Goal: Task Accomplishment & Management: Complete application form

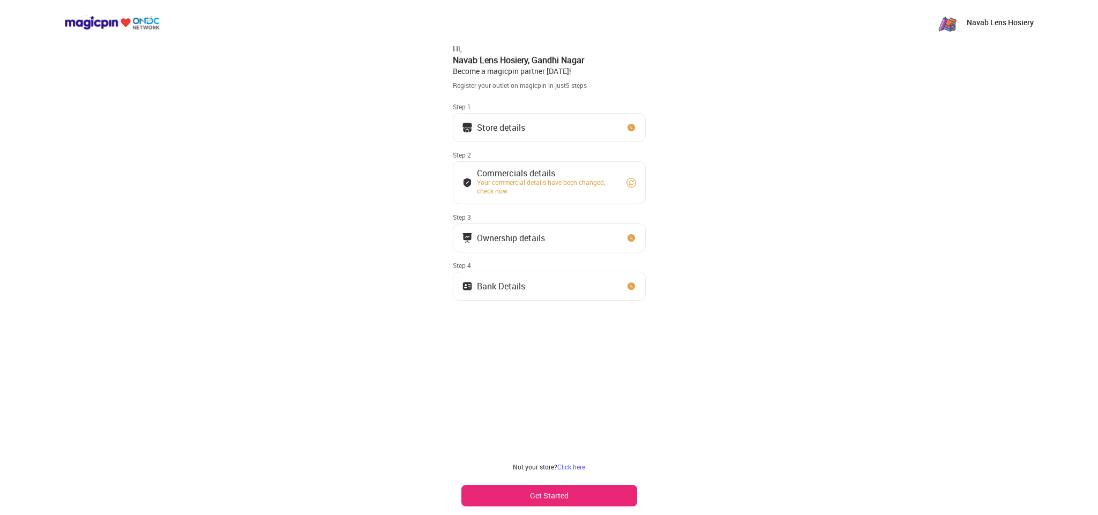
click at [627, 127] on img at bounding box center [631, 127] width 11 height 11
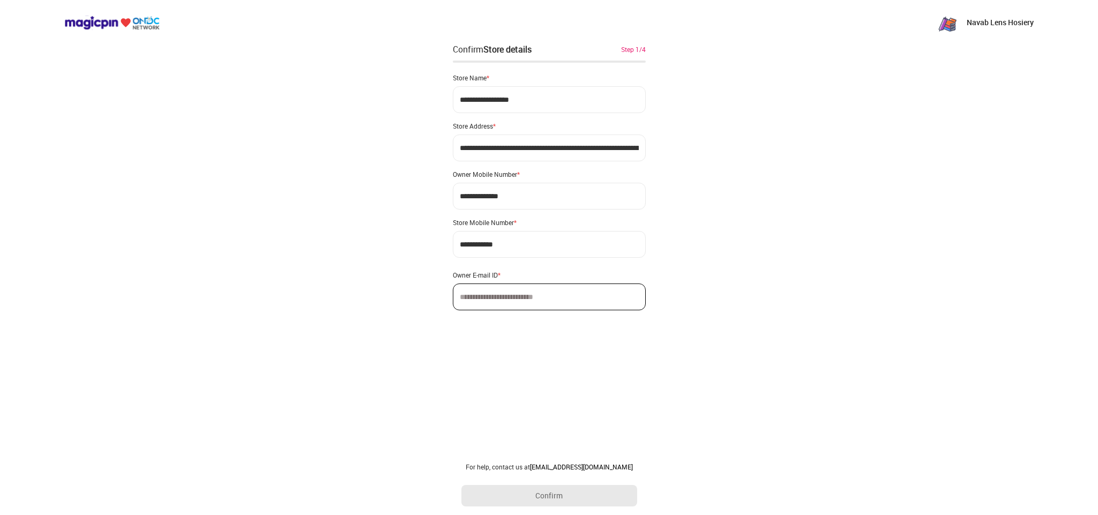
click at [581, 300] on input at bounding box center [549, 297] width 193 height 27
click at [552, 497] on button "Confirm" at bounding box center [550, 495] width 176 height 21
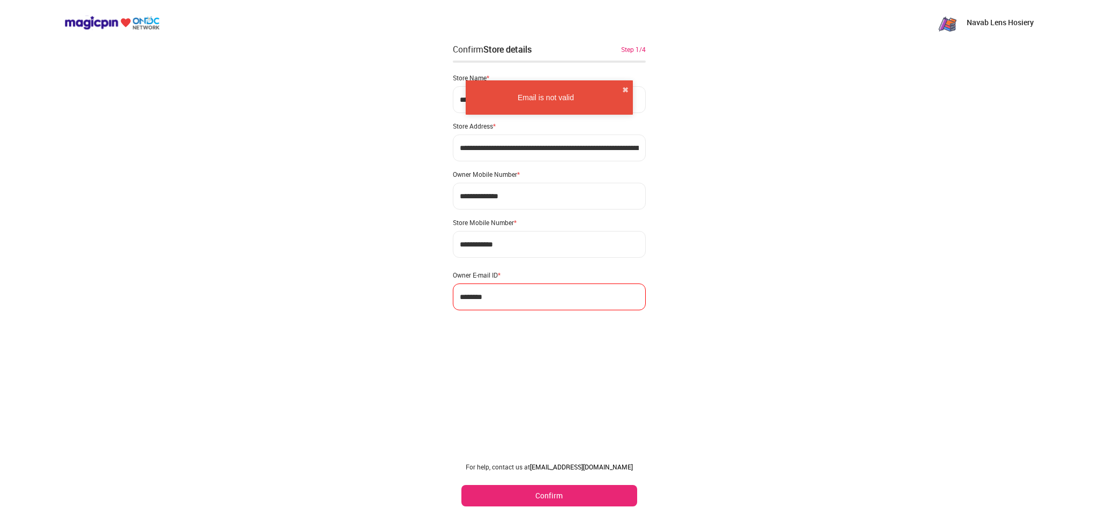
click at [581, 300] on input "********" at bounding box center [549, 297] width 193 height 27
type input "*"
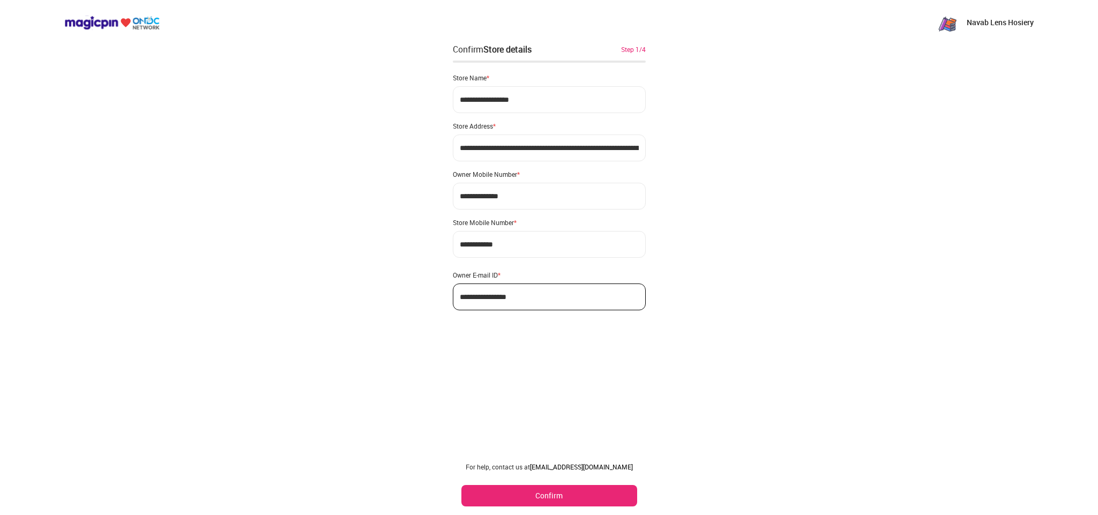
type input "**********"
click at [547, 493] on button "Confirm" at bounding box center [550, 495] width 176 height 21
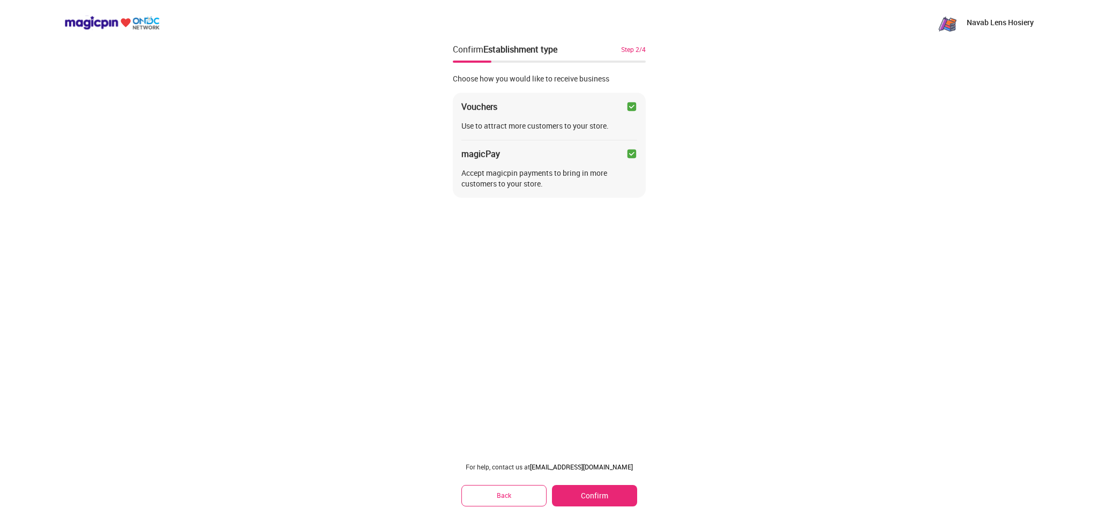
click at [628, 151] on img at bounding box center [632, 153] width 11 height 11
click at [632, 105] on img at bounding box center [632, 106] width 11 height 11
click at [634, 152] on img at bounding box center [632, 153] width 11 height 11
click at [588, 499] on button "Confirm" at bounding box center [594, 495] width 85 height 21
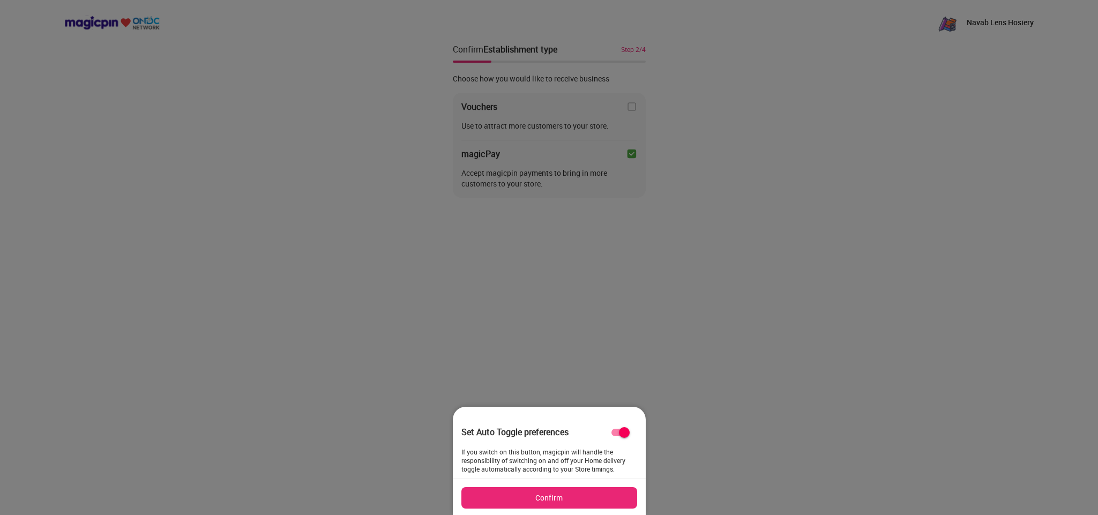
click at [573, 491] on button "Confirm" at bounding box center [550, 497] width 176 height 21
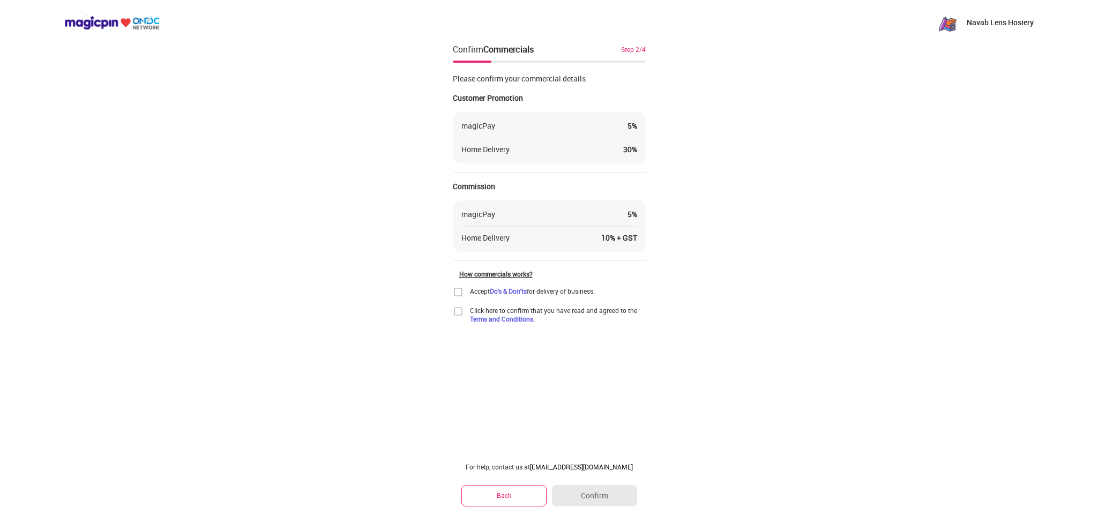
click at [597, 130] on div "magicPay 5 %" at bounding box center [550, 126] width 176 height 11
click at [455, 313] on img at bounding box center [458, 311] width 11 height 11
click at [454, 295] on img at bounding box center [458, 292] width 11 height 11
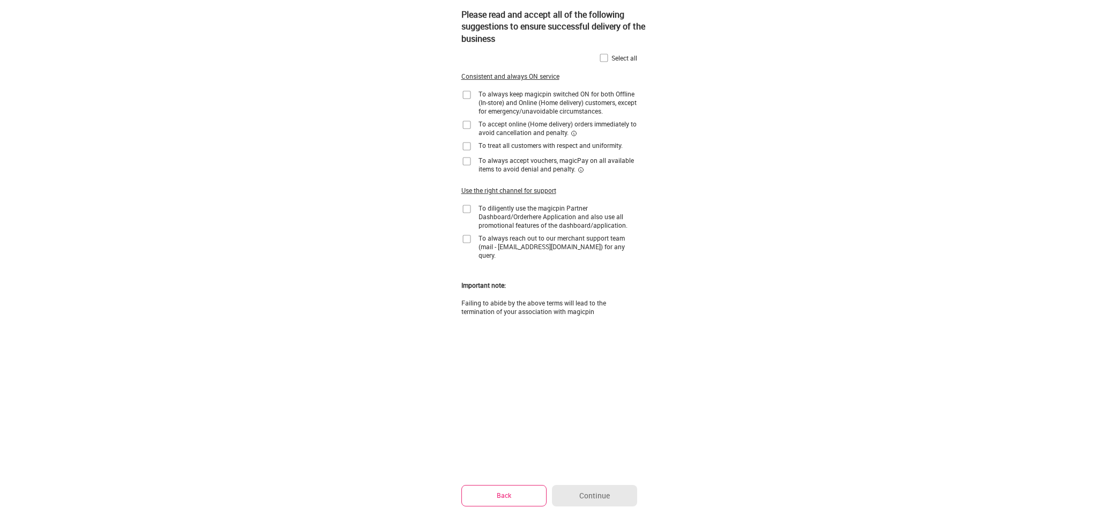
click at [603, 58] on img at bounding box center [604, 58] width 11 height 11
click at [581, 492] on button "Continue" at bounding box center [594, 495] width 85 height 21
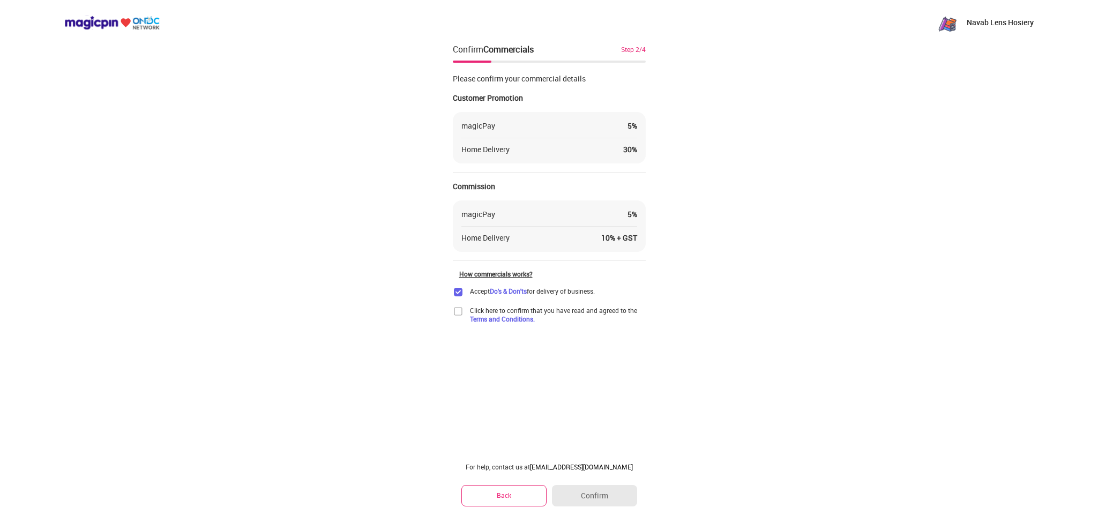
click at [455, 316] on img at bounding box center [458, 311] width 11 height 11
click at [597, 490] on button "Confirm" at bounding box center [594, 495] width 85 height 21
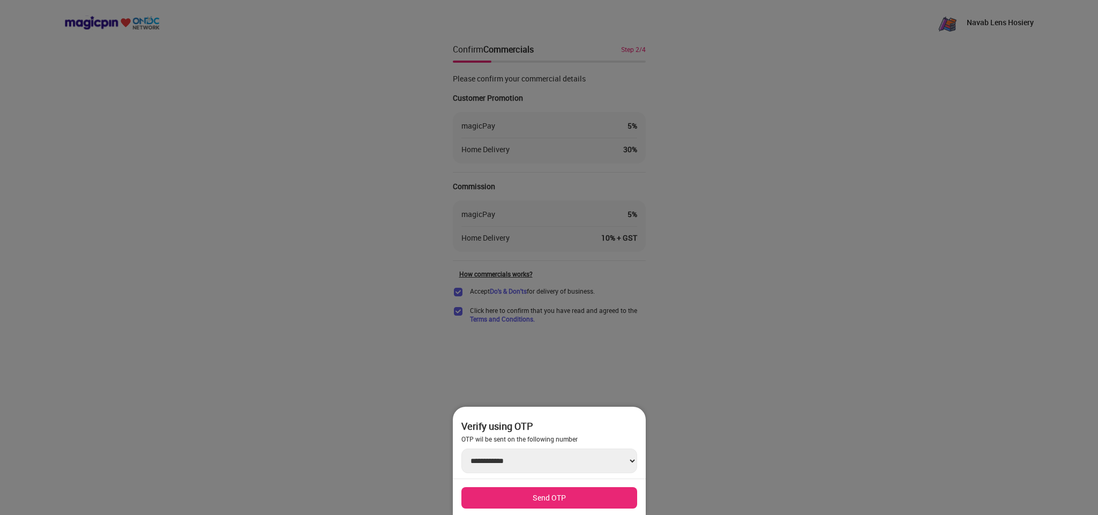
click at [460, 239] on div at bounding box center [549, 257] width 1098 height 515
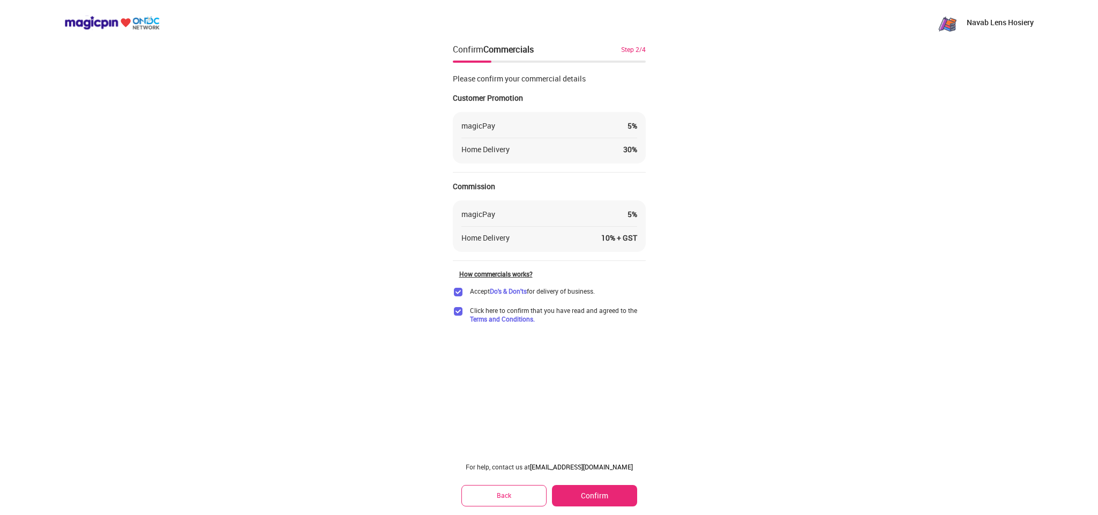
click at [515, 503] on button "Back" at bounding box center [505, 495] width 86 height 21
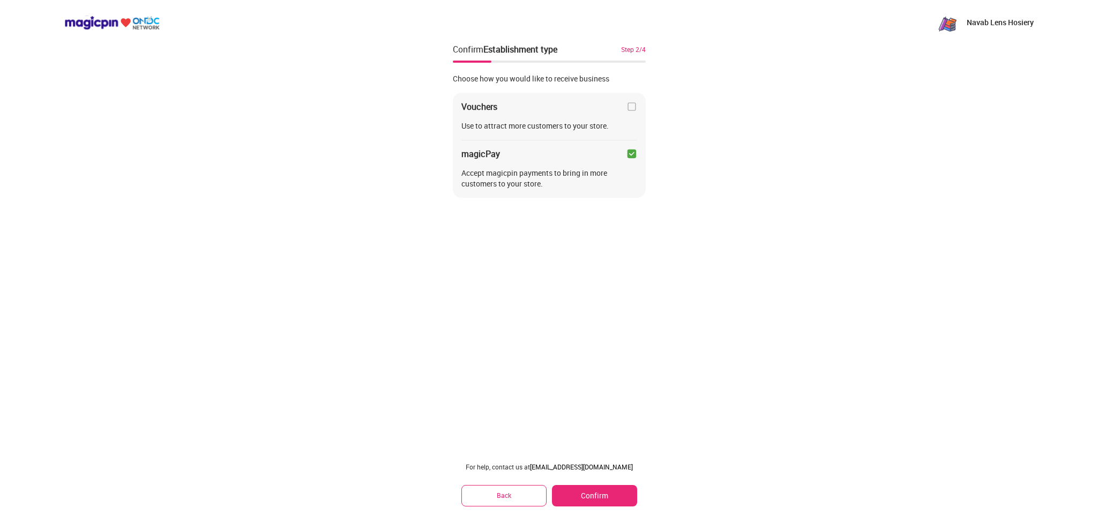
click at [516, 502] on button "Back" at bounding box center [505, 495] width 86 height 21
